Goal: Information Seeking & Learning: Learn about a topic

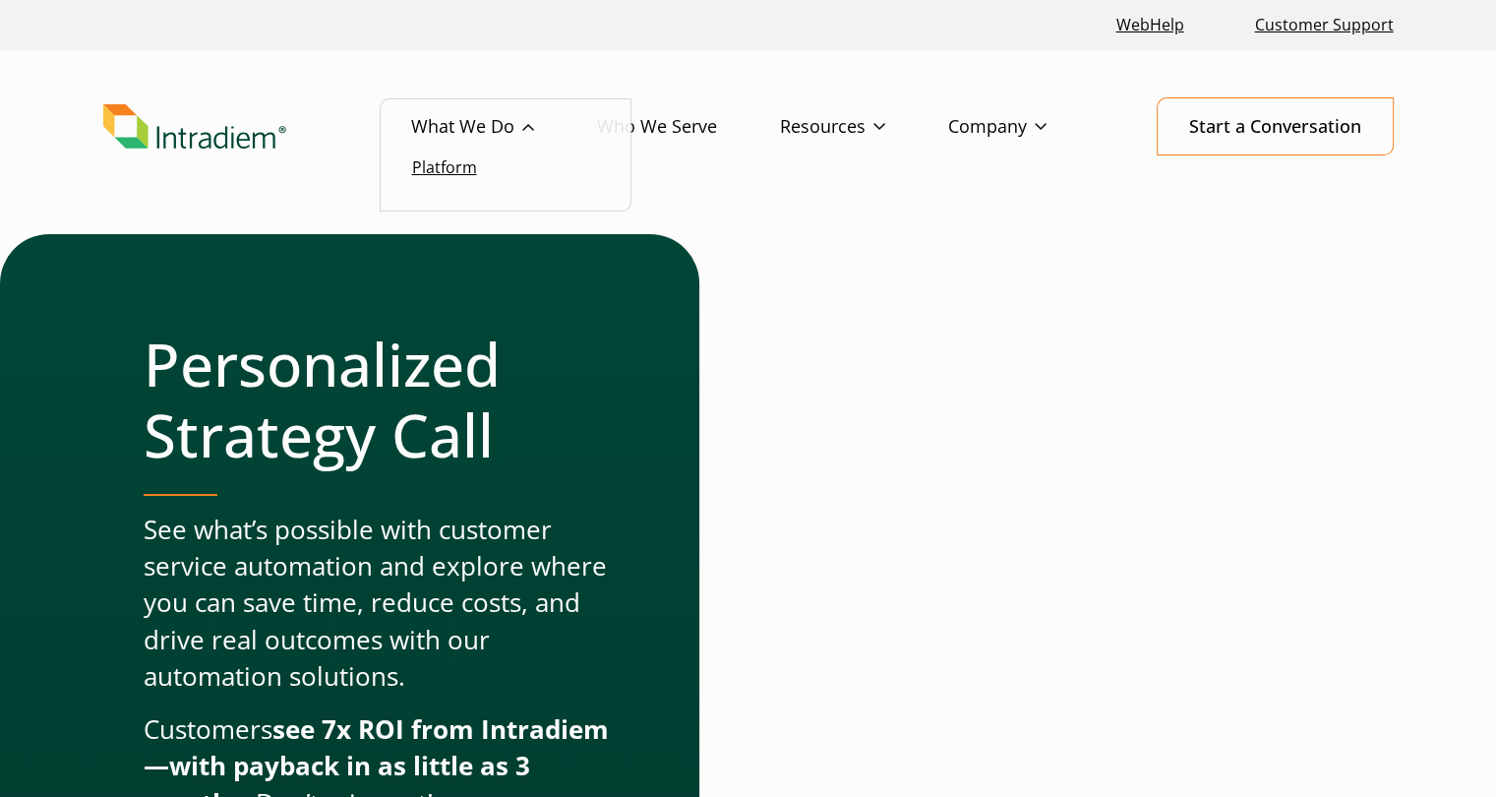
click at [458, 170] on link "Platform" at bounding box center [444, 167] width 65 height 22
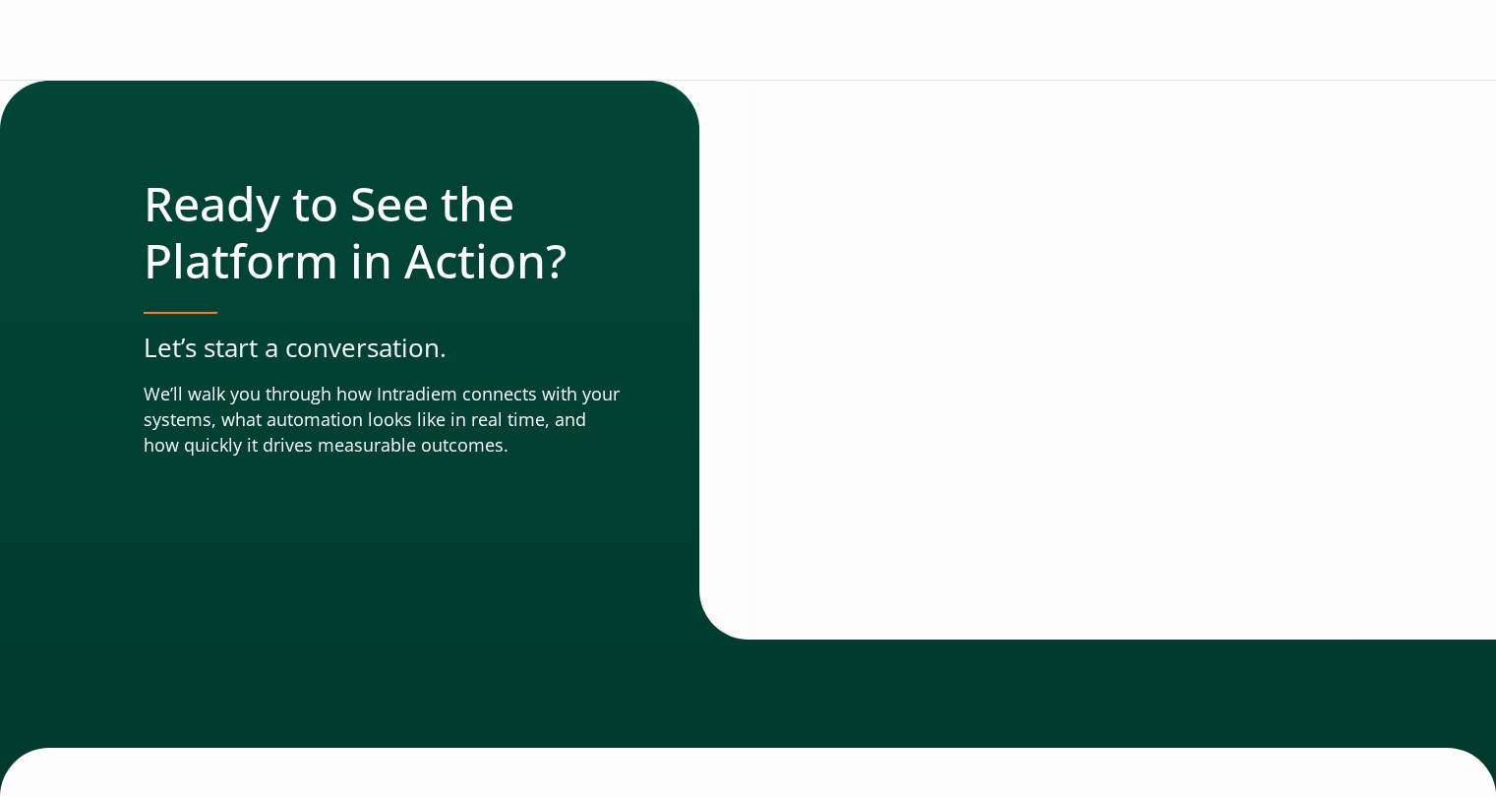
scroll to position [6990, 0]
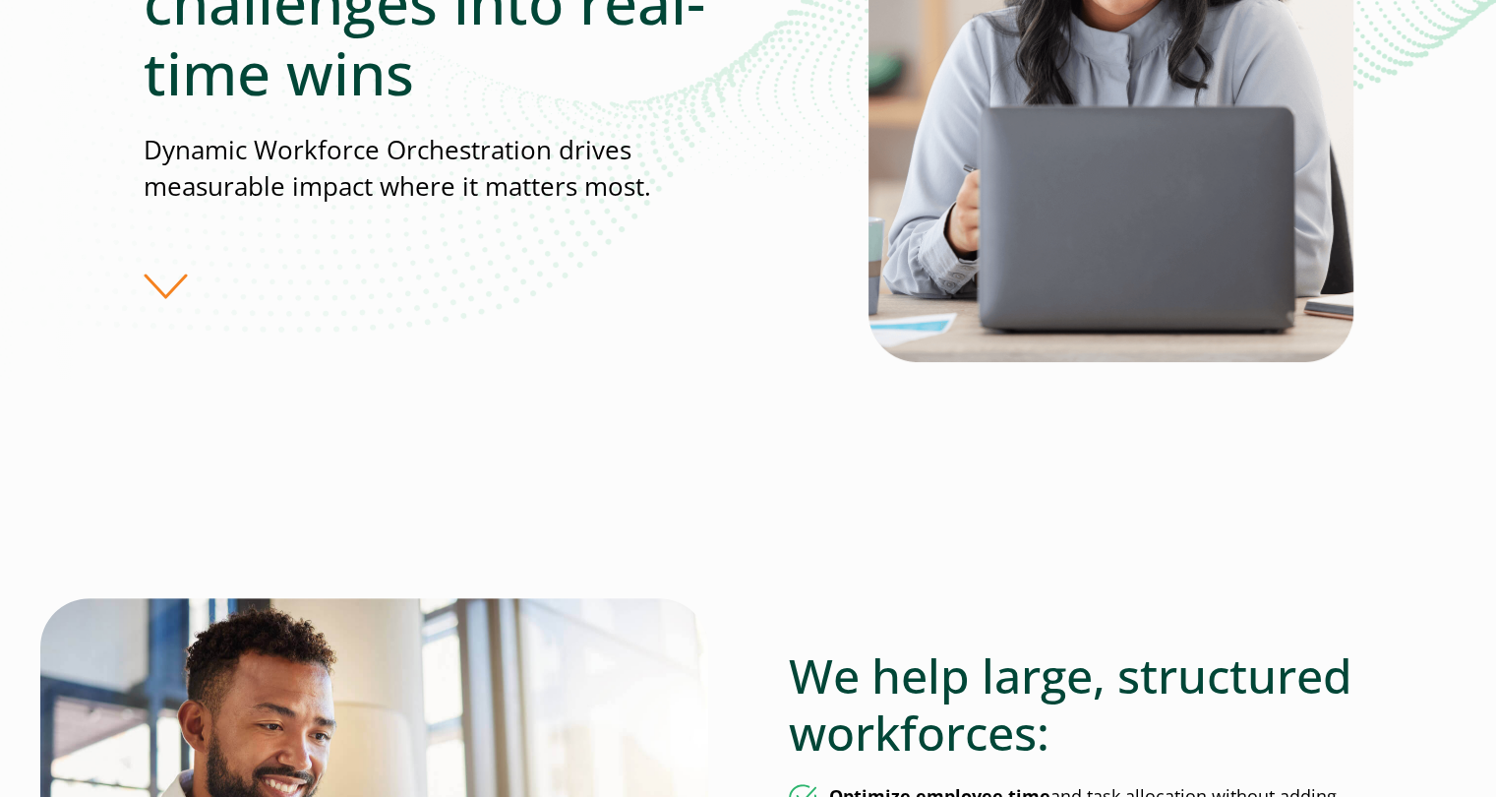
scroll to position [454, 0]
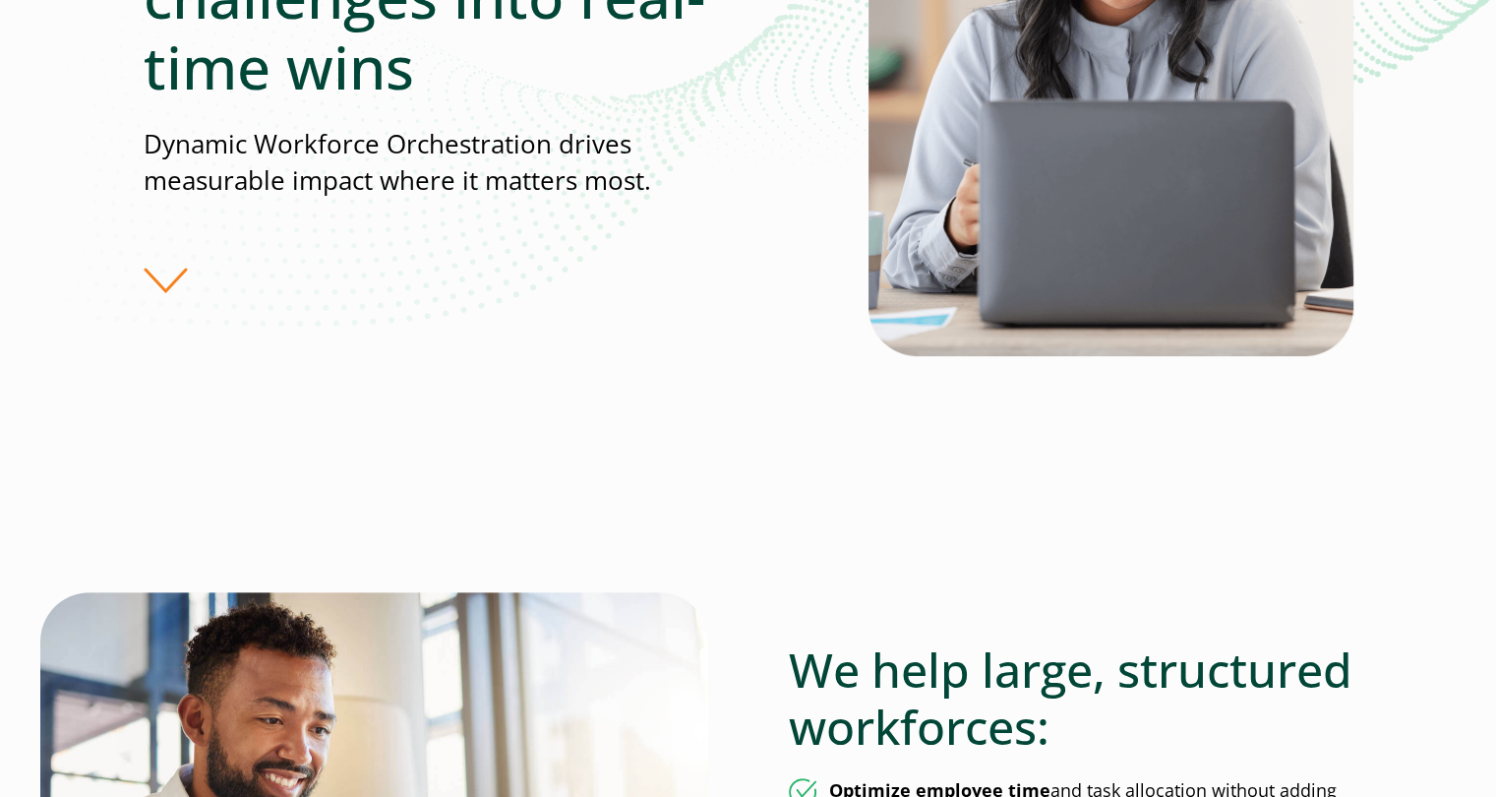
click at [185, 279] on div "Turn real-time challenges into real-time wins Dynamic Workforce Orchestration d…" at bounding box center [506, 92] width 725 height 404
click at [154, 278] on div "Turn real-time challenges into real-time wins Dynamic Workforce Orchestration d…" at bounding box center [506, 92] width 725 height 404
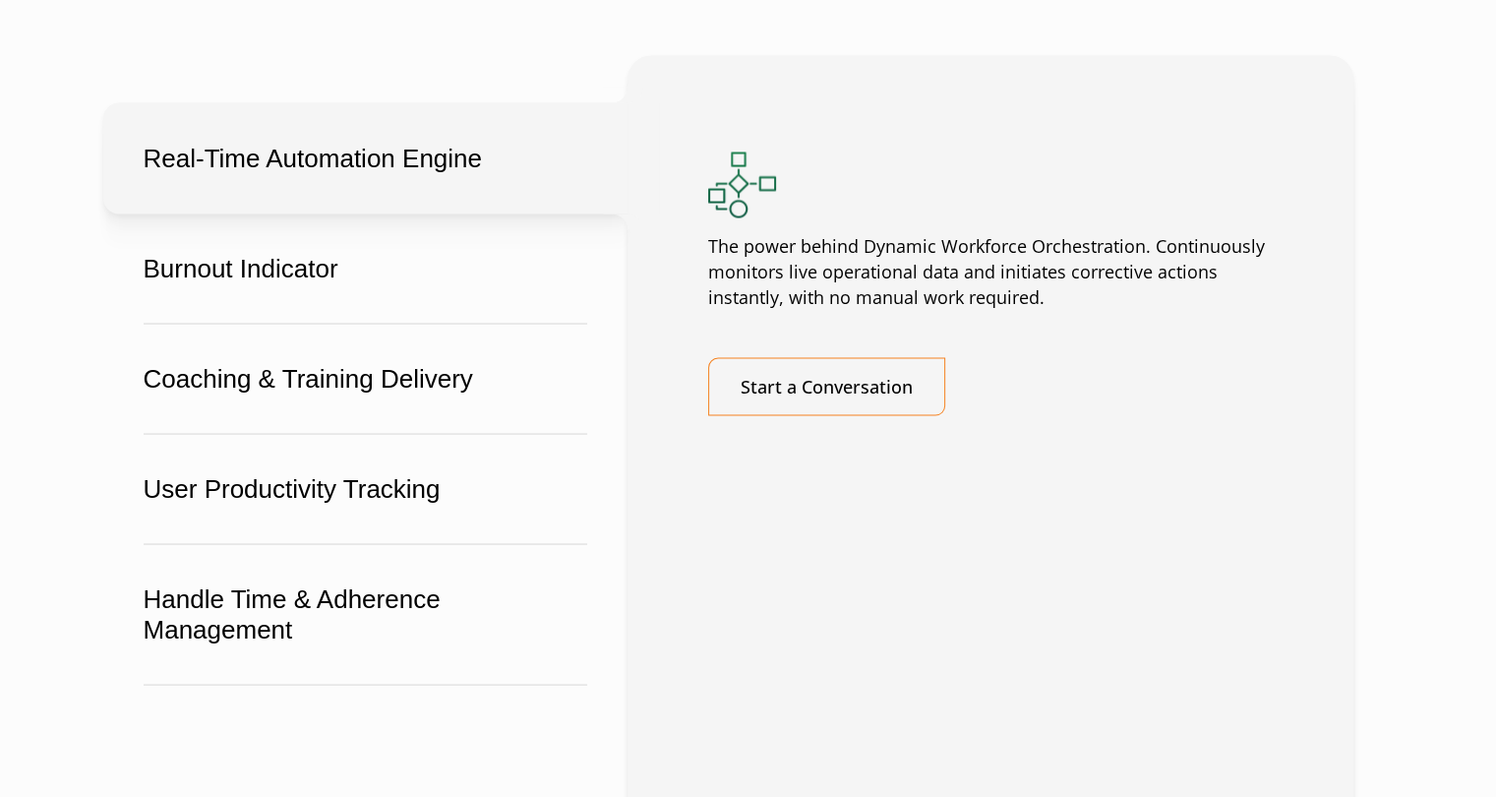
scroll to position [3592, 0]
